Goal: Navigation & Orientation: Understand site structure

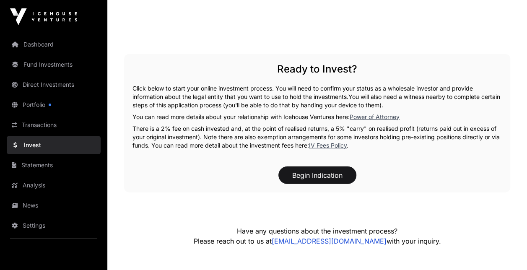
scroll to position [1188, 0]
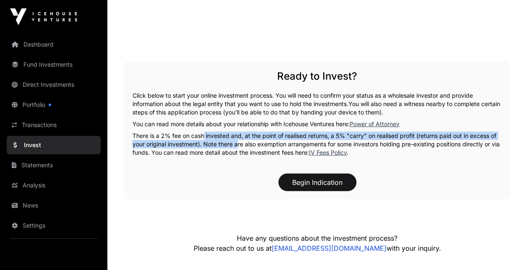
drag, startPoint x: 201, startPoint y: 131, endPoint x: 236, endPoint y: 141, distance: 36.1
click at [236, 141] on p "There is a 2% fee on cash invested and, at the point of realised returns, a 5% …" at bounding box center [317, 144] width 369 height 25
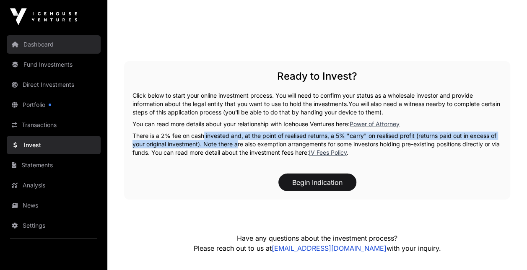
click at [39, 44] on link "Dashboard" at bounding box center [54, 44] width 94 height 18
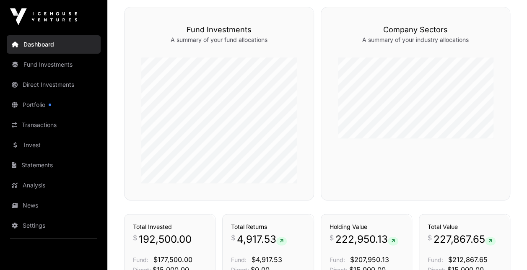
scroll to position [249, 0]
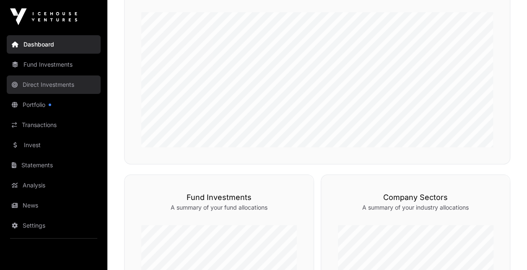
click at [49, 77] on link "Direct Investments" at bounding box center [54, 84] width 94 height 18
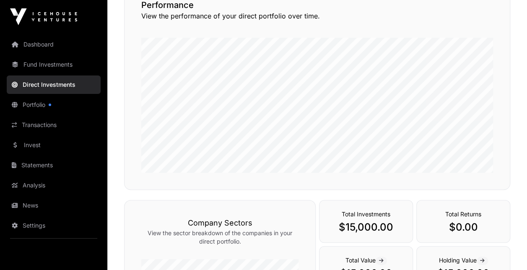
scroll to position [4, 0]
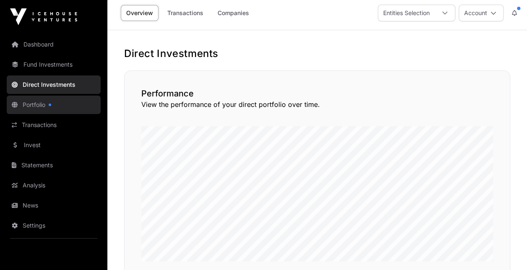
click at [34, 101] on link "Portfolio" at bounding box center [54, 105] width 94 height 18
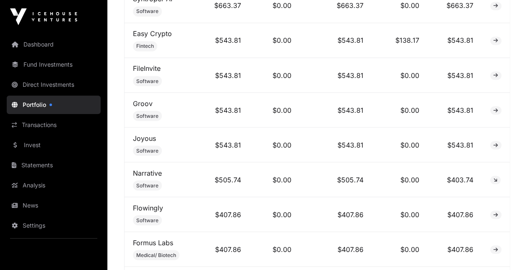
scroll to position [2171, 0]
